Goal: Information Seeking & Learning: Learn about a topic

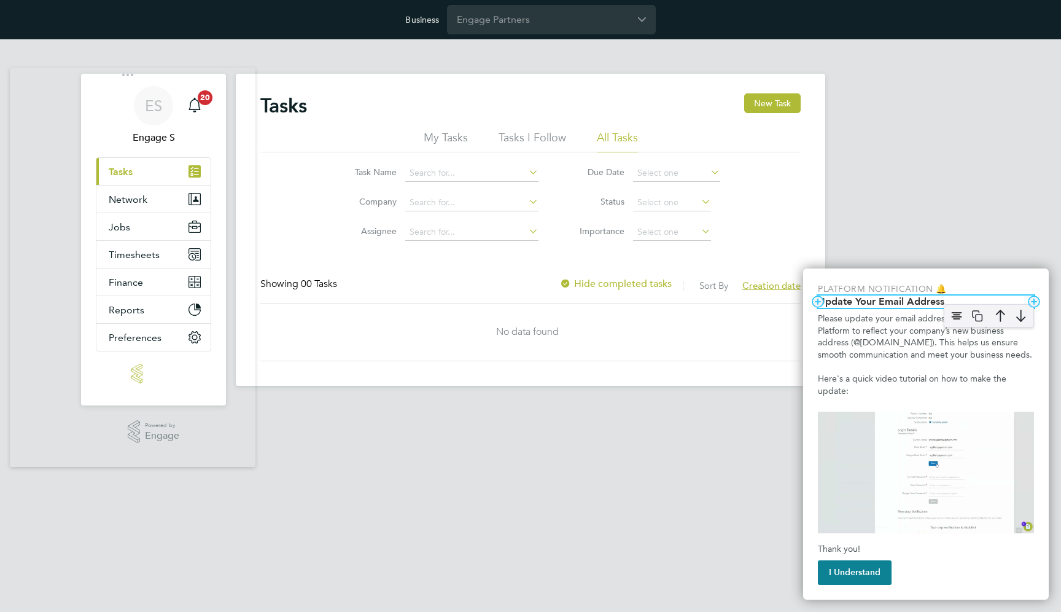
click at [884, 307] on div "Update Your Email Address Add Column Add Column" at bounding box center [926, 301] width 216 height 12
click at [866, 303] on h2 "Update Your Email Address" at bounding box center [926, 301] width 216 height 12
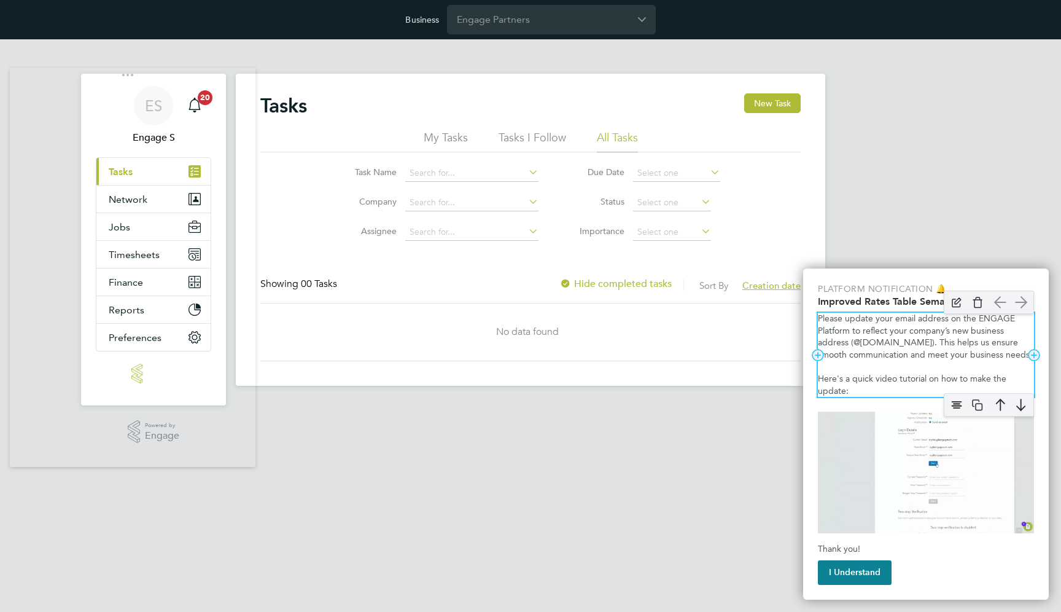
click at [860, 359] on p "Please update your email address on the ENGAGE Platform to reflect your company…" at bounding box center [926, 337] width 216 height 48
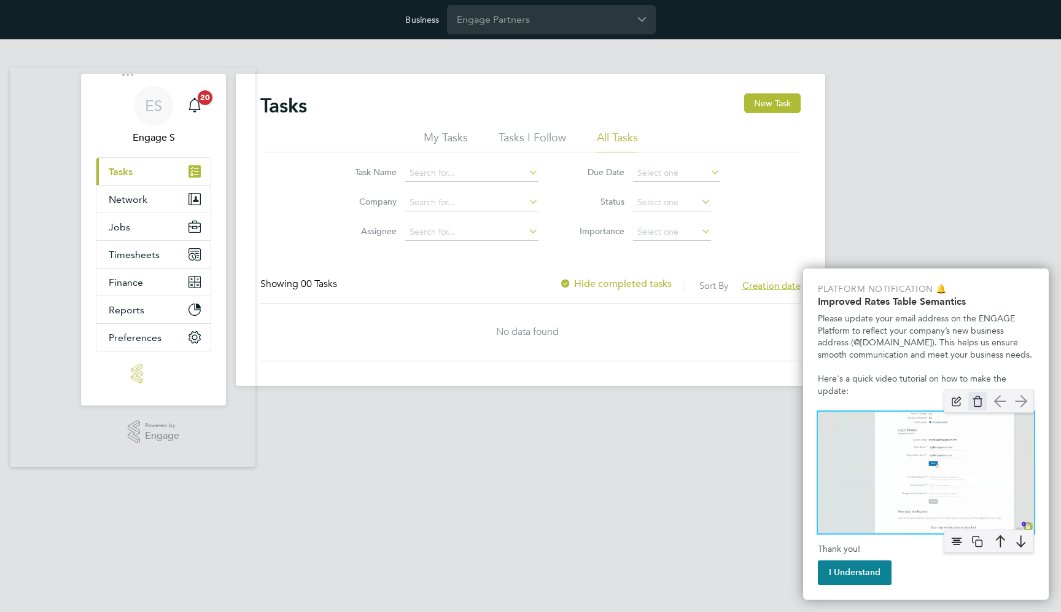
click at [976, 406] on img "Update you email address to your company's new business address" at bounding box center [977, 401] width 18 height 18
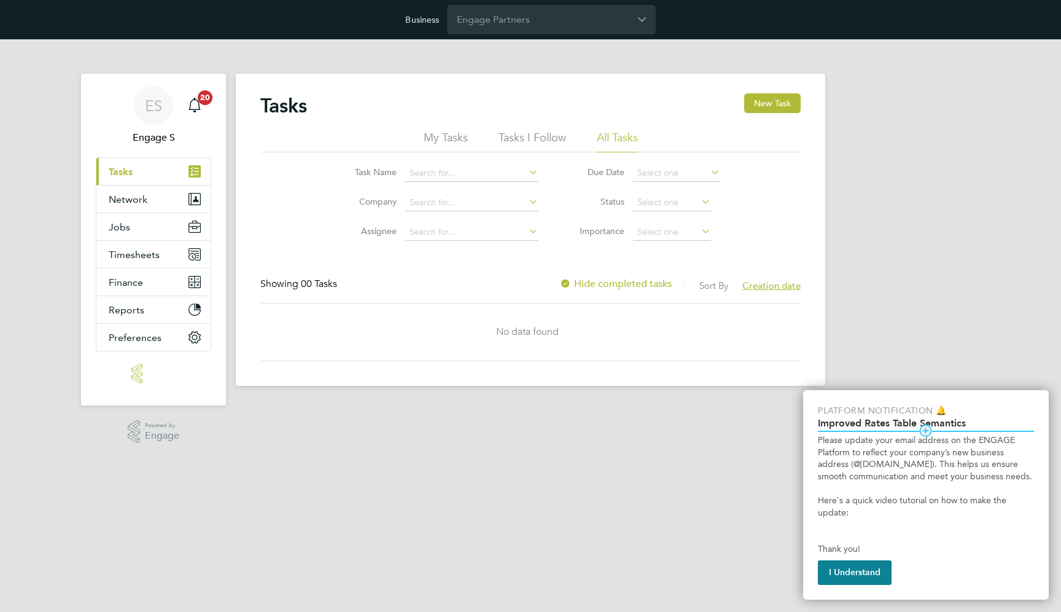
click at [901, 431] on hr "Update you email address to your company's new business address" at bounding box center [926, 430] width 216 height 1
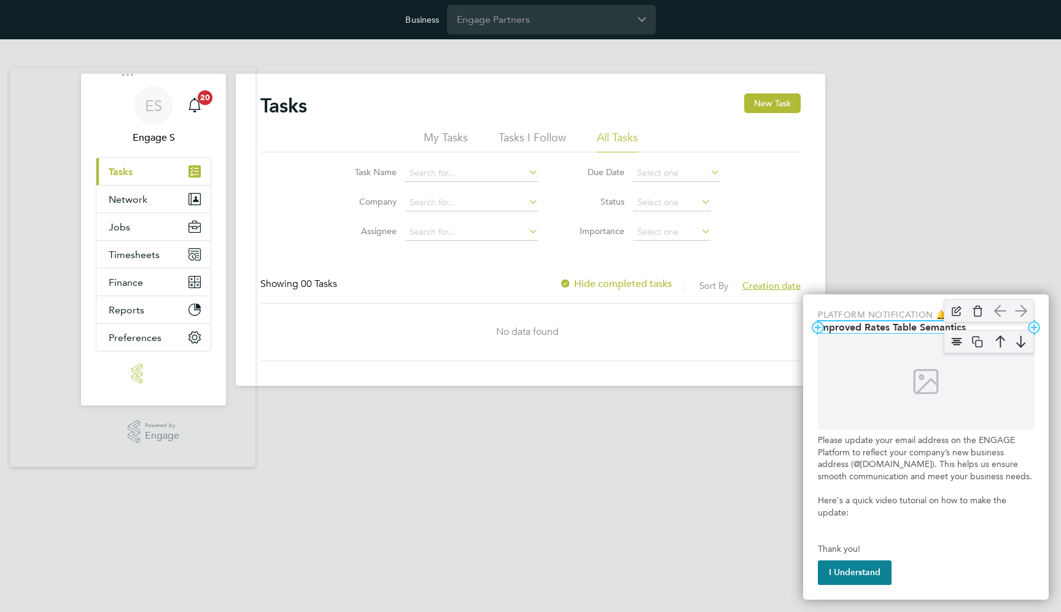
click at [933, 325] on h2 "Improved Rates Table Semantics" at bounding box center [926, 327] width 216 height 12
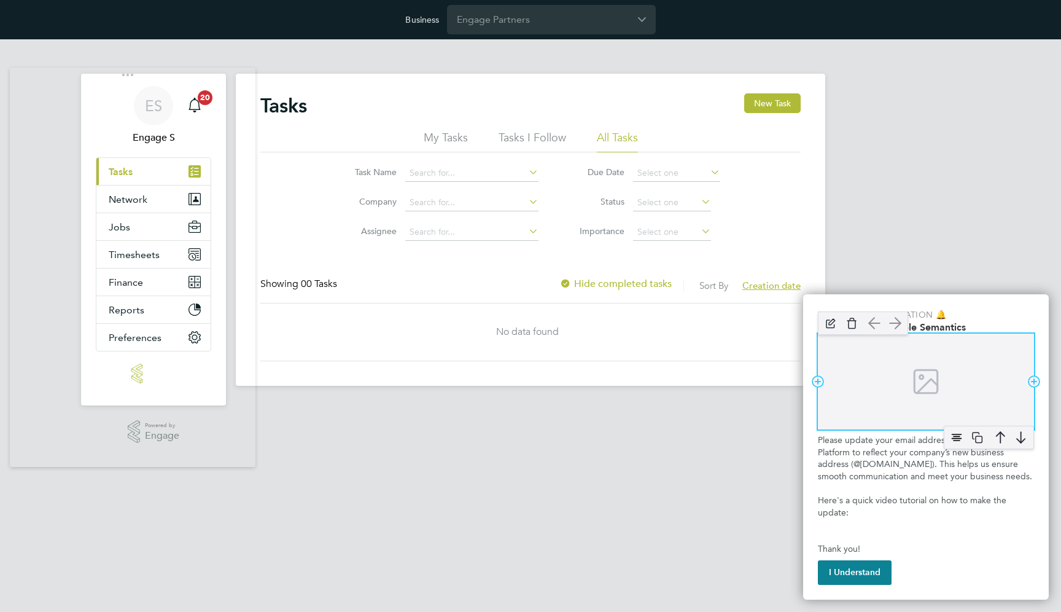
click at [901, 369] on div "Update you email address to your company's new business address" at bounding box center [926, 381] width 216 height 96
click at [956, 438] on img "Update you email address to your company's new business address" at bounding box center [956, 437] width 18 height 18
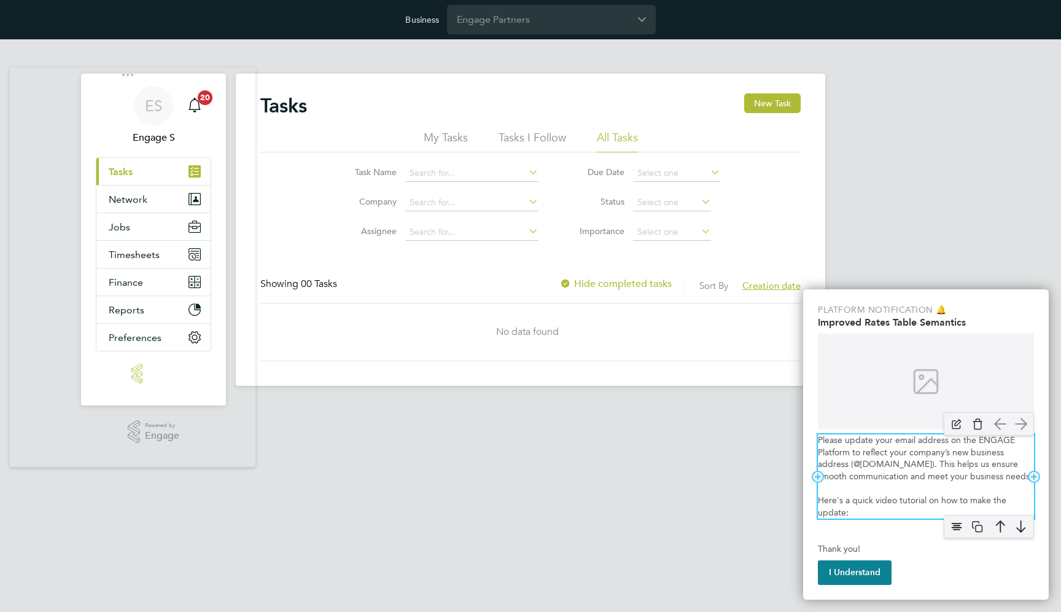
click at [850, 497] on p "Here's a quick video tutorial on how to make the update:" at bounding box center [926, 506] width 216 height 24
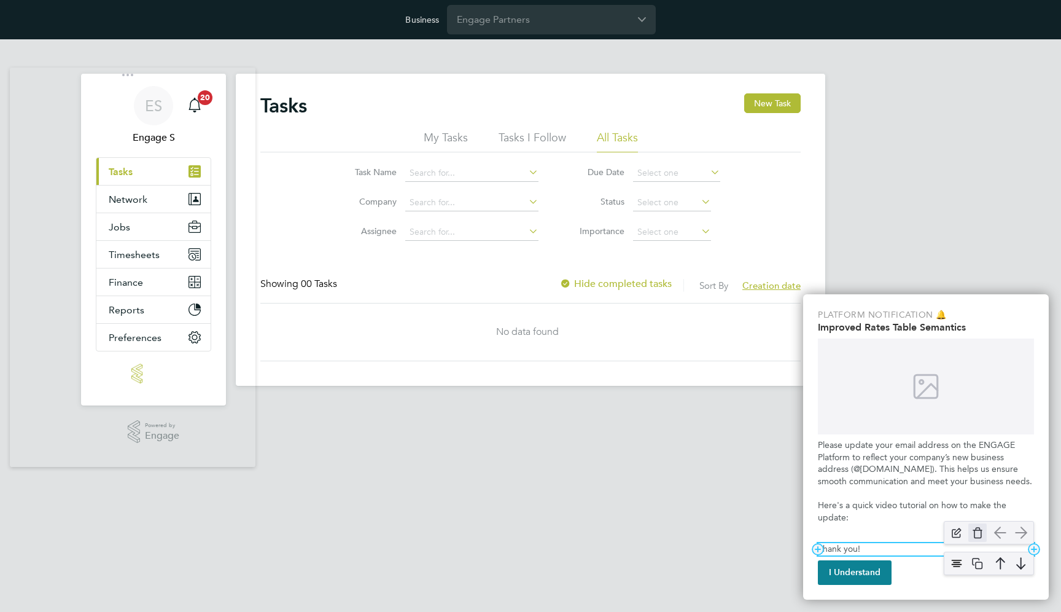
click at [974, 531] on img "Update you email address to your company's new business address" at bounding box center [977, 532] width 18 height 18
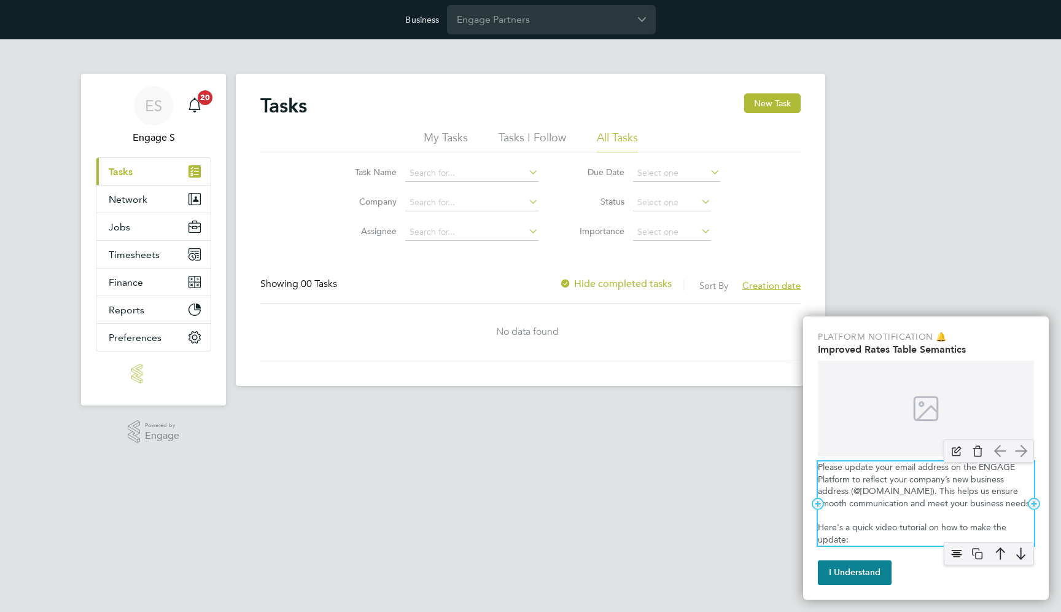
click at [844, 530] on p "Here's a quick video tutorial on how to make the update:" at bounding box center [926, 533] width 216 height 24
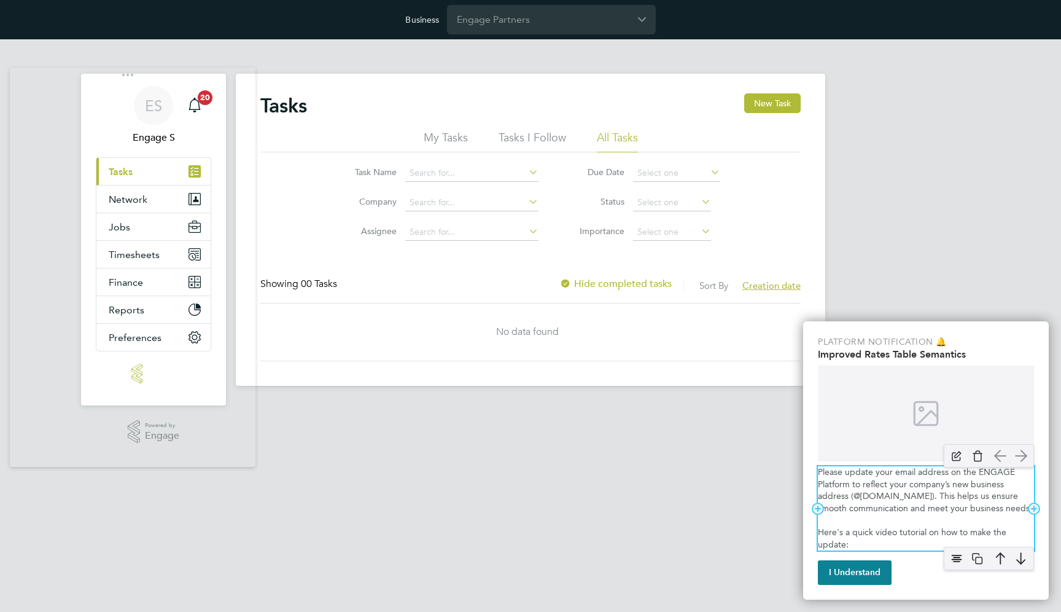
click at [905, 528] on p "Here's a quick video tutorial on how to make the update:" at bounding box center [926, 538] width 216 height 24
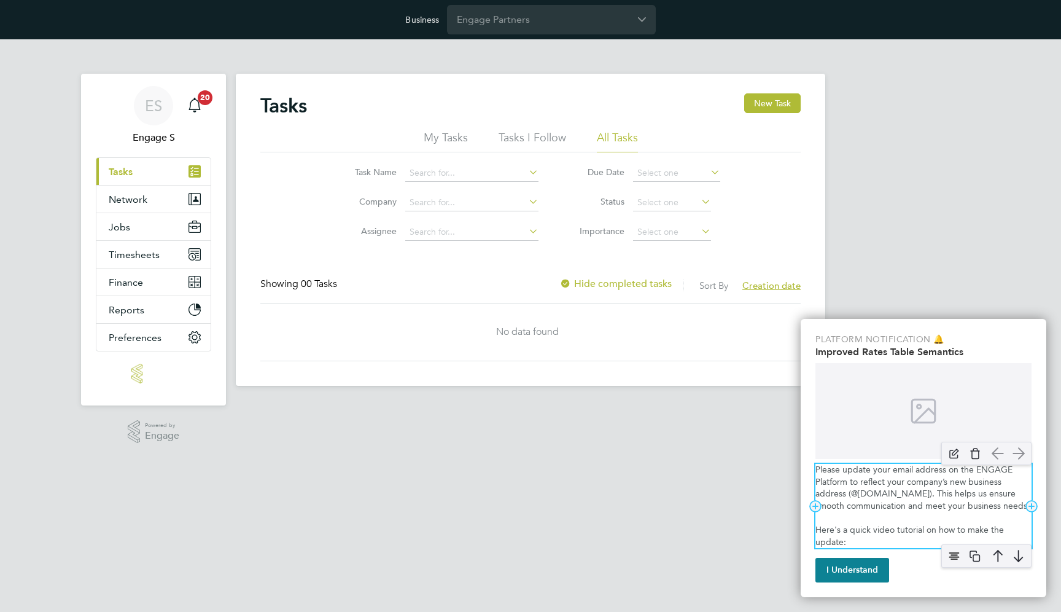
click at [890, 468] on p "Please update your email address on the ENGAGE Platform to reflect your company…" at bounding box center [923, 488] width 216 height 48
click at [853, 467] on p "Please update your email address on the ENGAGE Platform to reflect your company…" at bounding box center [923, 488] width 216 height 48
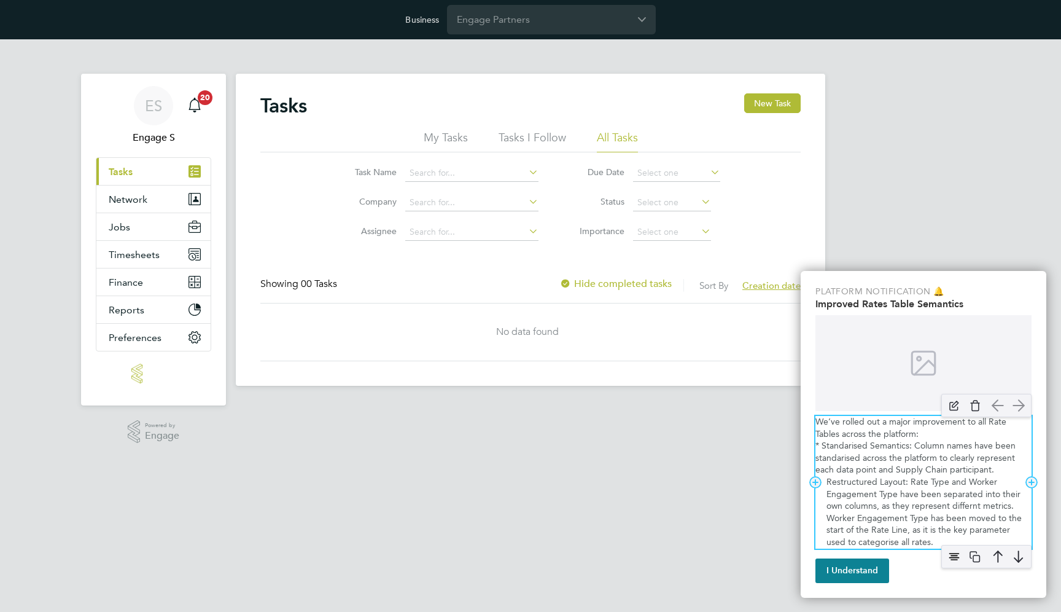
click at [877, 464] on div "We’ve rolled out a major improvement to all Rate Tables across the platform: * …" at bounding box center [923, 482] width 216 height 133
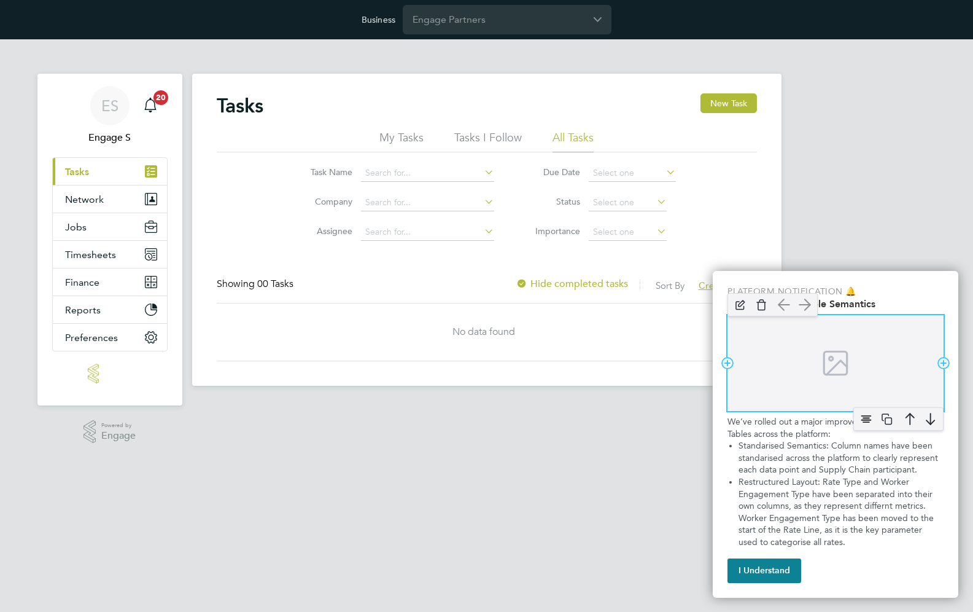
click at [825, 359] on img "Improved Rate Table Semantics" at bounding box center [835, 363] width 31 height 31
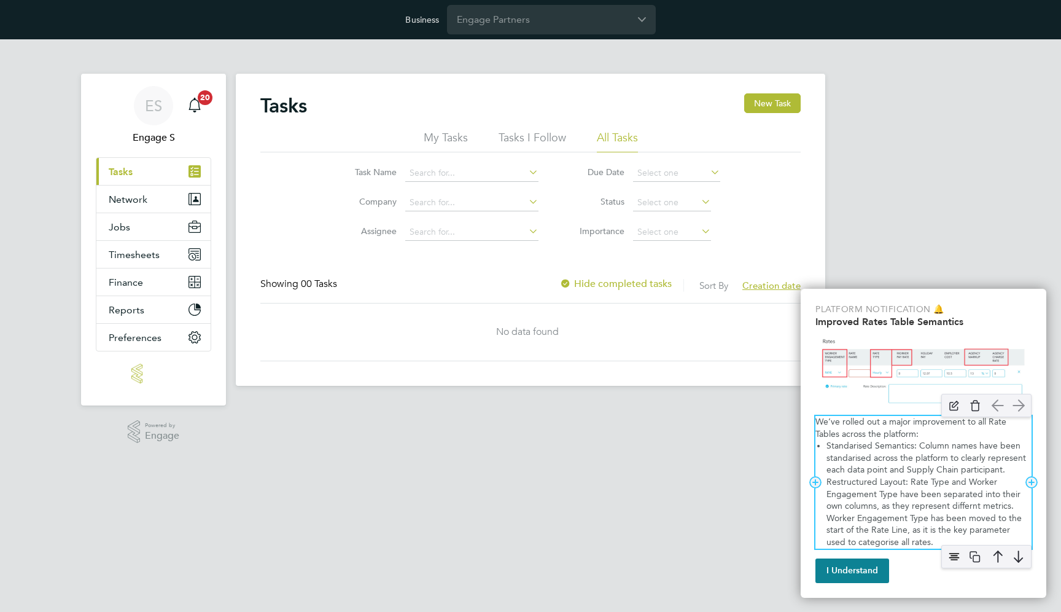
click at [876, 429] on p "We’ve rolled out a major improvement to all Rate Tables across the platform:" at bounding box center [923, 428] width 216 height 24
click at [857, 459] on li "Standarised Semantics: Column names have been standarised across the platform t…" at bounding box center [928, 458] width 205 height 36
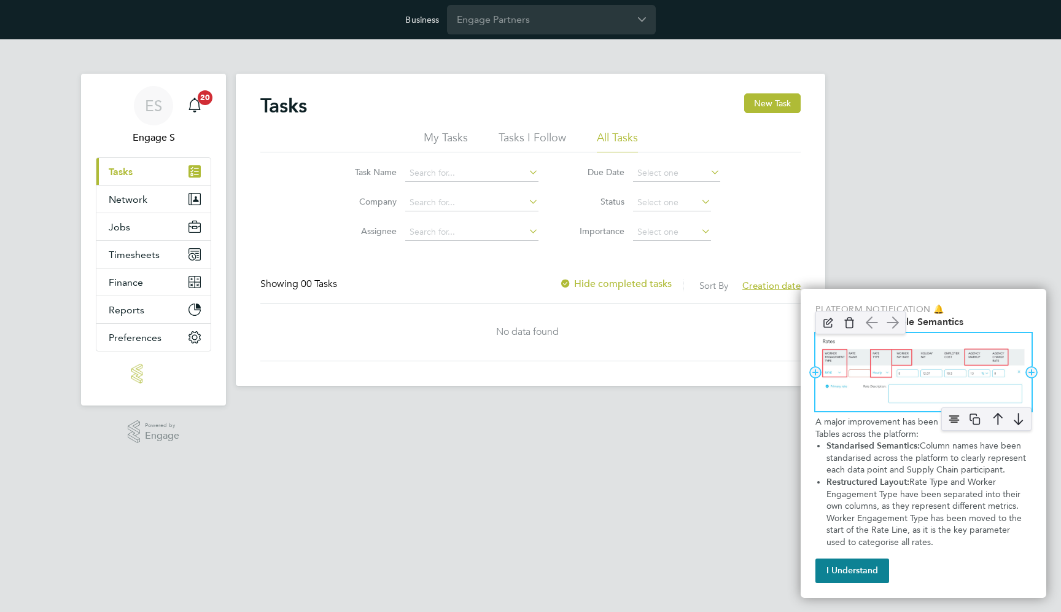
click at [938, 361] on img "Improved Rate Table Semantics" at bounding box center [923, 372] width 216 height 78
